Goal: Find specific page/section: Locate a particular part of the current website

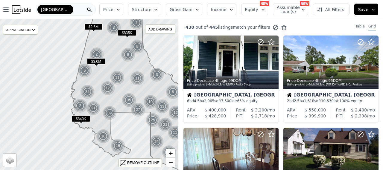
click at [74, 8] on div "[GEOGRAPHIC_DATA]" at bounding box center [66, 10] width 60 height 12
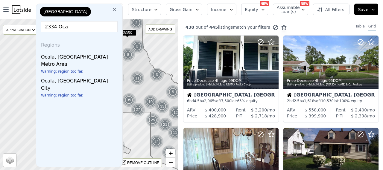
click at [79, 26] on input "2334 Oca" at bounding box center [79, 26] width 77 height 11
drag, startPoint x: 71, startPoint y: 28, endPoint x: 41, endPoint y: 28, distance: 29.3
click at [41, 28] on input "2334 Oca" at bounding box center [79, 26] width 77 height 11
type input "2324 Ocala"
click at [112, 10] on icon at bounding box center [115, 10] width 6 height 6
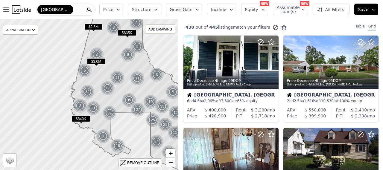
click at [76, 9] on div "[GEOGRAPHIC_DATA]" at bounding box center [66, 10] width 60 height 12
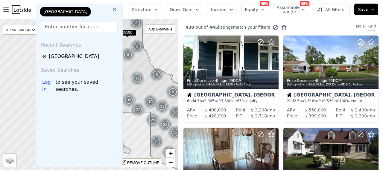
click at [112, 9] on icon at bounding box center [115, 10] width 6 height 6
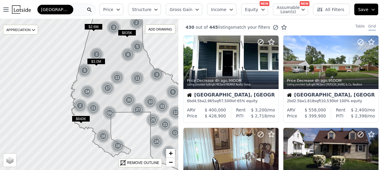
click at [49, 9] on span "[GEOGRAPHIC_DATA]" at bounding box center [55, 10] width 29 height 6
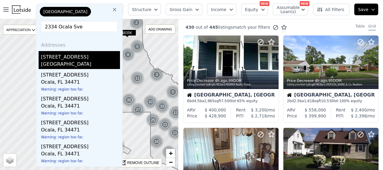
type input "2334 Ocala Sve"
click at [74, 63] on div "[GEOGRAPHIC_DATA]" at bounding box center [80, 65] width 79 height 8
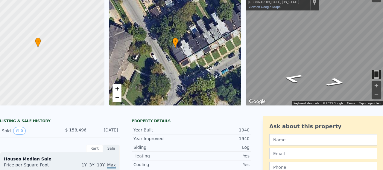
scroll to position [2, 0]
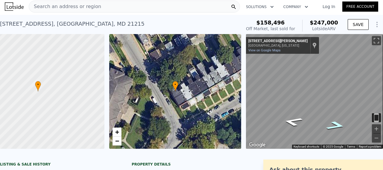
click at [330, 125] on icon "Go Southeast, Towanda Ave" at bounding box center [336, 125] width 36 height 13
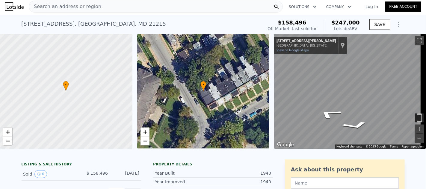
scroll to position [0, 0]
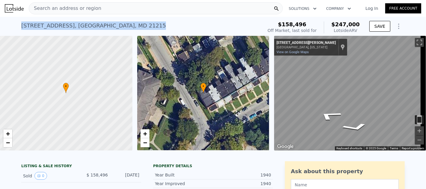
drag, startPoint x: 110, startPoint y: 24, endPoint x: 16, endPoint y: 29, distance: 94.7
click at [16, 29] on div "[STREET_ADDRESS] Sold [DATE] for $158,496 (~ARV $247k ) $158,496 Off Market, la…" at bounding box center [213, 26] width 426 height 19
copy div "[STREET_ADDRESS]"
